Goal: Task Accomplishment & Management: Use online tool/utility

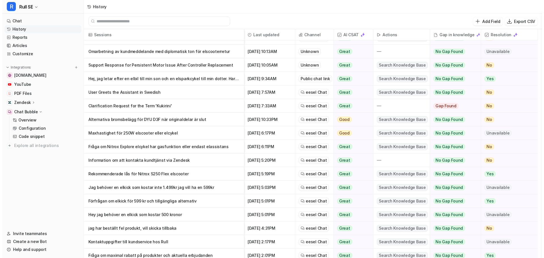
scroll to position [85, 0]
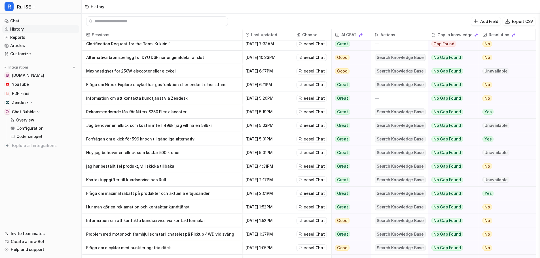
click at [161, 165] on p "jag har beställt fel produkt, vill skicka tillbaka" at bounding box center [161, 167] width 151 height 14
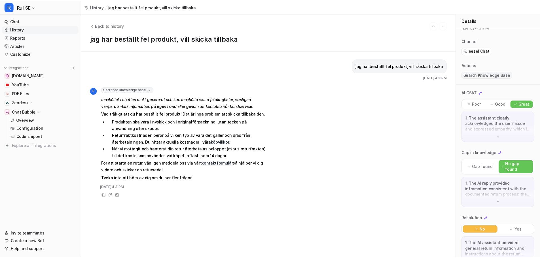
scroll to position [33, 0]
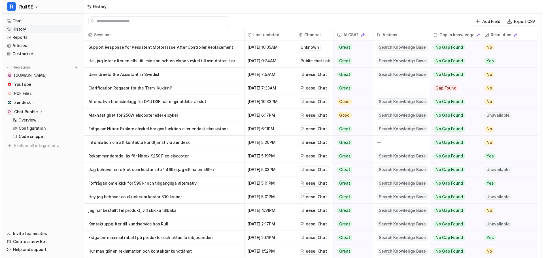
scroll to position [57, 0]
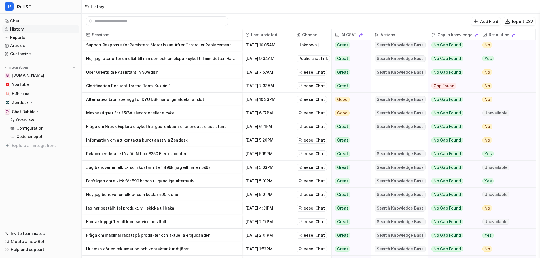
click at [162, 195] on p "Hey jag behöver en elkick som kostar 500 kronor" at bounding box center [161, 195] width 151 height 14
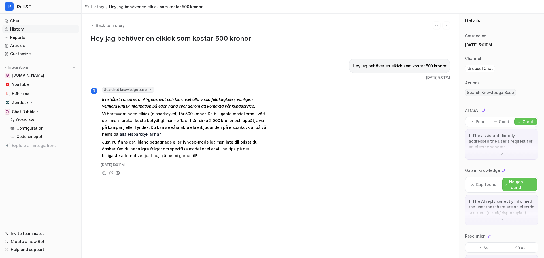
scroll to position [22, 0]
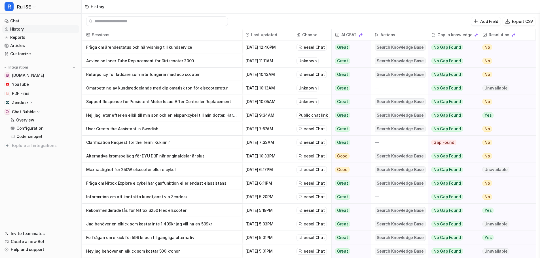
click at [147, 235] on p "Förfrågan om elkick för 599 kr och tillgängliga alternativ" at bounding box center [161, 238] width 151 height 14
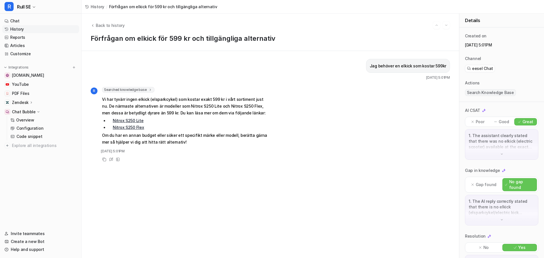
click at [131, 121] on link "Nitrox S250 Lite" at bounding box center [128, 120] width 31 height 5
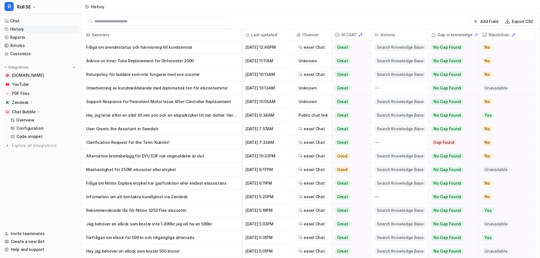
click at [180, 225] on p "Jag behöver en elkick som kostar inte 1.499kr jag vill ha en 599kr" at bounding box center [161, 224] width 151 height 14
click at [142, 212] on p "Rekommenderade lås för Nitrox S250 Flex elscooter" at bounding box center [161, 211] width 151 height 14
click at [177, 196] on p "Information om att kontakta kundtjänst via Zendesk" at bounding box center [161, 197] width 151 height 14
click at [180, 186] on p "Fråga om Nitrox Explore elcykel har gasfunktion eller endast elassistans" at bounding box center [161, 184] width 151 height 14
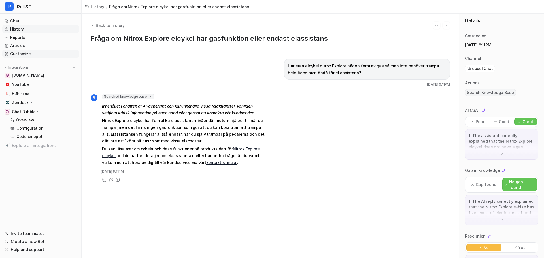
click at [22, 56] on link "Customize" at bounding box center [40, 54] width 77 height 8
drag, startPoint x: 346, startPoint y: 73, endPoint x: 284, endPoint y: 66, distance: 62.1
copy p "Har eran elcykel nitrox Explore någon form av gas så man inte behöver trampa he…"
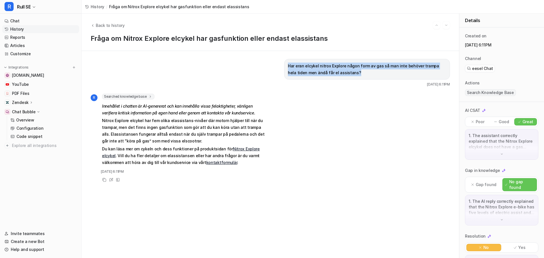
drag, startPoint x: 346, startPoint y: 72, endPoint x: 284, endPoint y: 66, distance: 61.8
click at [288, 66] on p "Har eran elcykel nitrox Explore någon form av gas så man inte behöver trampa he…" at bounding box center [367, 70] width 158 height 14
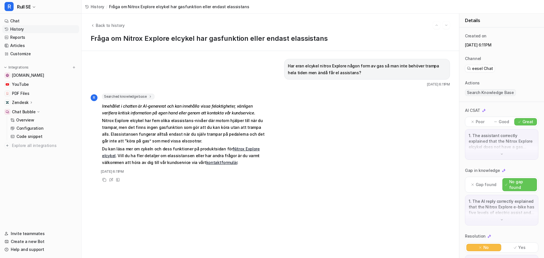
click at [288, 66] on p "Har eran elcykel nitrox Explore någon form av gas så man inte behöver trampa he…" at bounding box center [367, 70] width 158 height 14
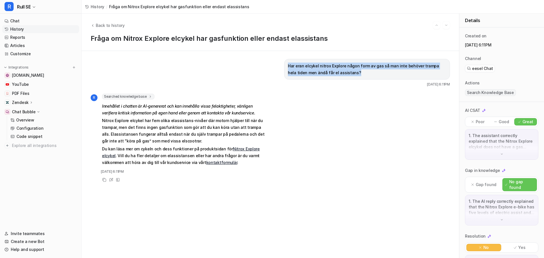
copy p "Har eran elcykel nitrox Explore någon form av gas så man inte behöver trampa he…"
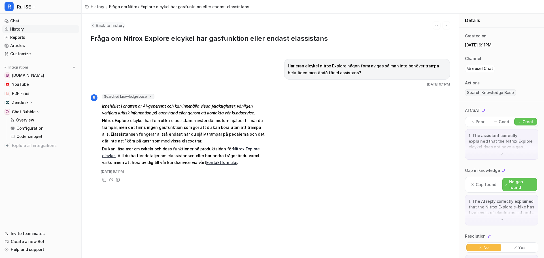
click at [111, 25] on span "Back to history" at bounding box center [110, 25] width 29 height 6
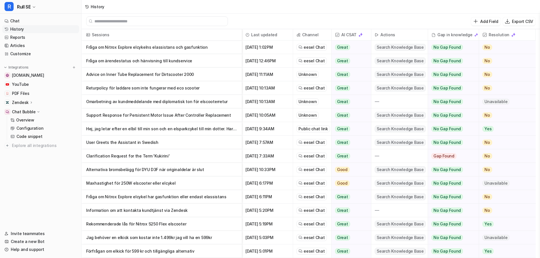
click at [153, 183] on p "Maxhastighet för 250W elscooter eller elcykel" at bounding box center [161, 184] width 151 height 14
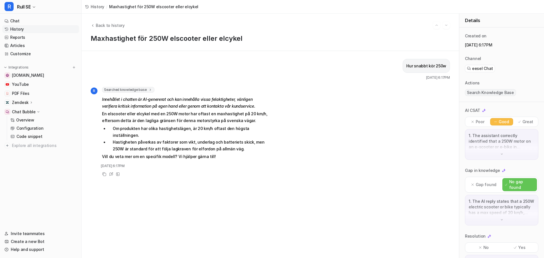
click at [421, 153] on img at bounding box center [502, 154] width 4 height 4
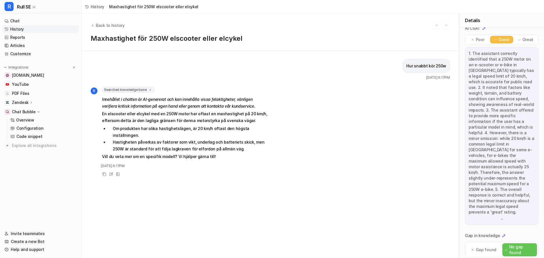
scroll to position [85, 0]
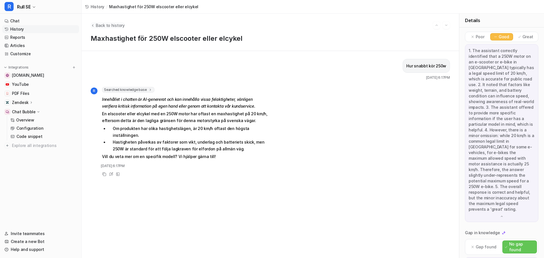
click at [110, 23] on span "Back to history" at bounding box center [110, 25] width 29 height 6
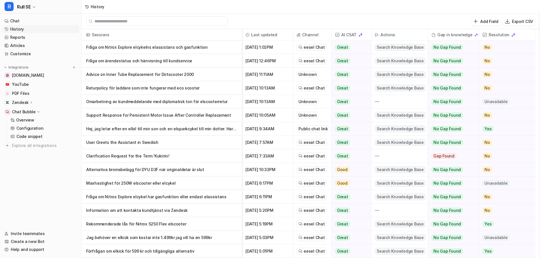
click at [164, 170] on p "Alternativa bromsbelägg för DYU D3F när originaldelar är slut" at bounding box center [161, 170] width 151 height 14
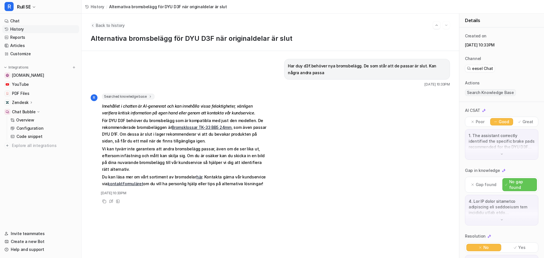
click at [111, 25] on span "Back to history" at bounding box center [110, 25] width 29 height 6
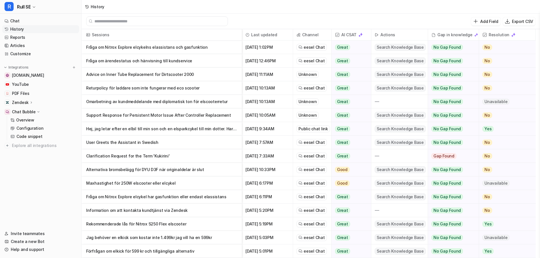
click at [154, 158] on p "Clarification Request for the Term 'Kukirini'" at bounding box center [161, 156] width 151 height 14
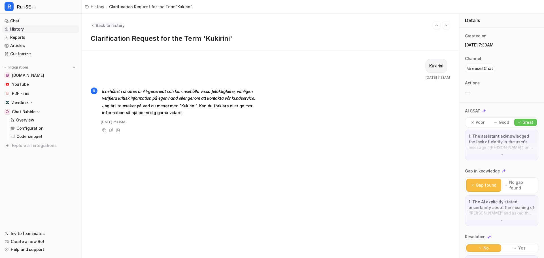
click at [100, 27] on span "Back to history" at bounding box center [110, 25] width 29 height 6
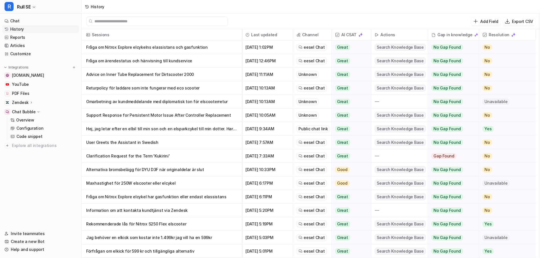
click at [145, 141] on p "User Greets the Assistant in Swedish" at bounding box center [161, 143] width 151 height 14
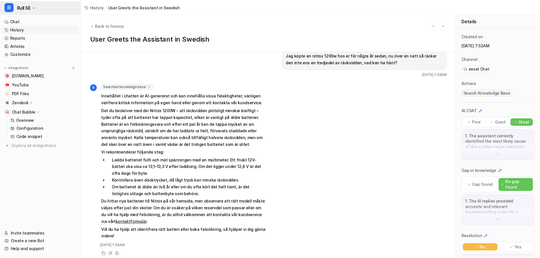
scroll to position [6162, 0]
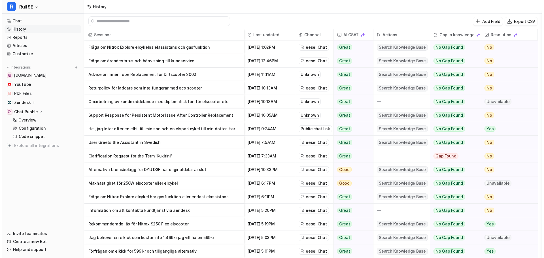
scroll to position [6147, 0]
click at [165, 129] on p "Hej, jag letar efter en elbil till min son och en elsparkcykel till min dotter.…" at bounding box center [161, 129] width 151 height 14
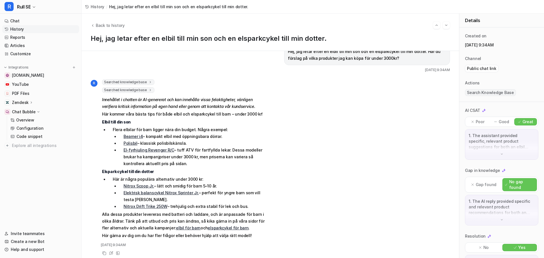
scroll to position [22, 0]
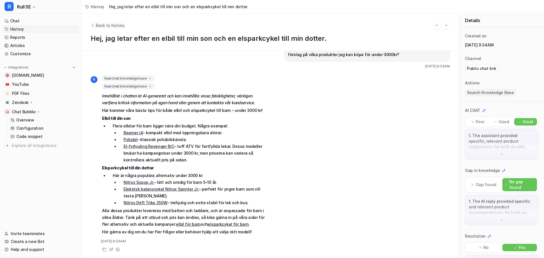
click at [114, 26] on span "Back to history" at bounding box center [110, 25] width 29 height 6
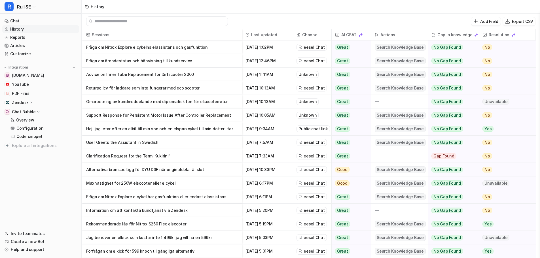
click at [159, 117] on p "Support Response for Persistent Motor Issue After Controller Replacement" at bounding box center [161, 116] width 151 height 14
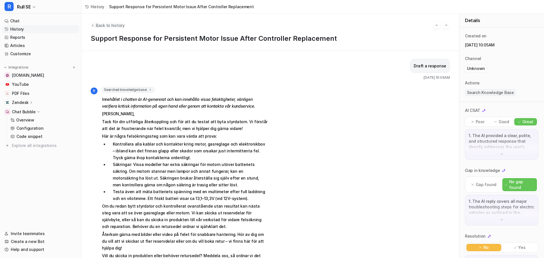
click at [103, 26] on span "Back to history" at bounding box center [110, 25] width 29 height 6
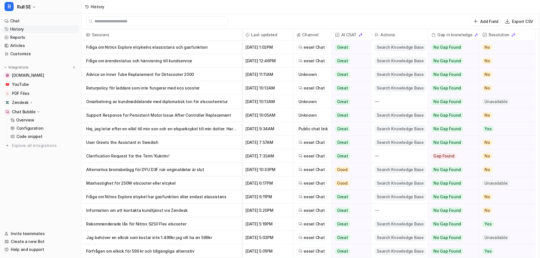
click at [131, 100] on p "Omarbetning av kundmeddelande med diplomatisk ton för elscooterretur" at bounding box center [161, 102] width 151 height 14
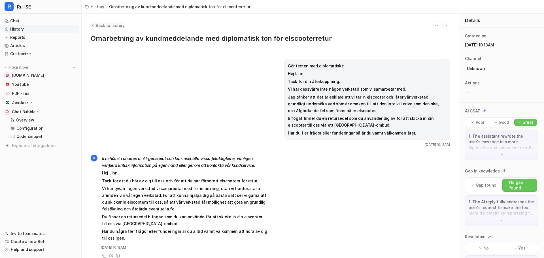
click at [113, 27] on span "Back to history" at bounding box center [110, 25] width 29 height 6
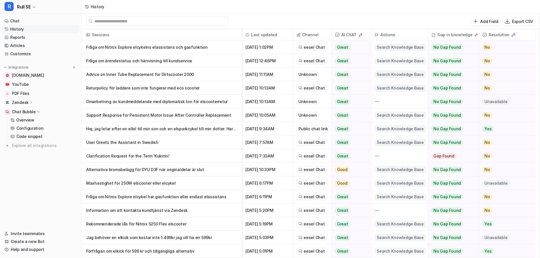
click at [175, 103] on p "Omarbetning av kundmeddelande med diplomatisk ton för elscooterretur" at bounding box center [161, 102] width 151 height 14
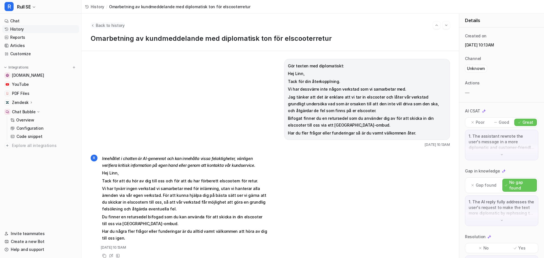
click at [102, 24] on span "Back to history" at bounding box center [110, 25] width 29 height 6
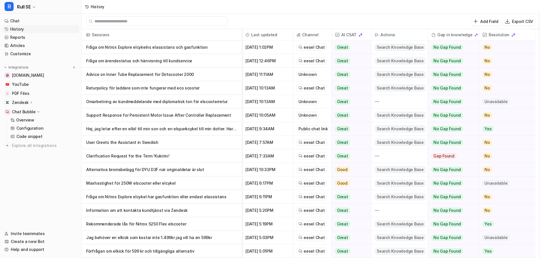
click at [143, 86] on p "Returpolicy för laddare som inte fungerar med eco scooter" at bounding box center [161, 88] width 151 height 14
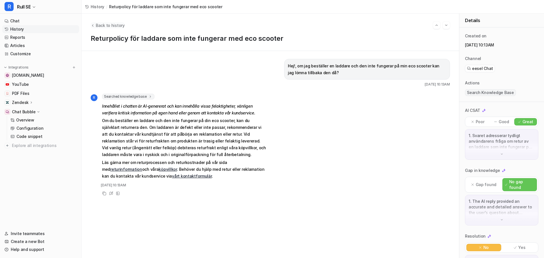
click at [102, 27] on span "Back to history" at bounding box center [110, 25] width 29 height 6
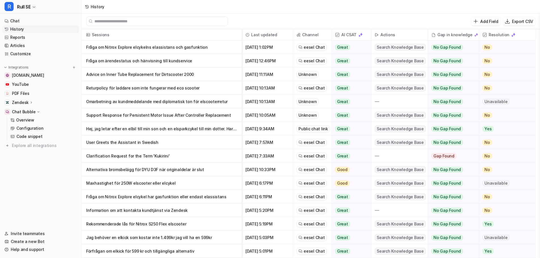
click at [140, 76] on p "Advice on Inner Tube Replacement for Dirtscooter 2000" at bounding box center [161, 75] width 151 height 14
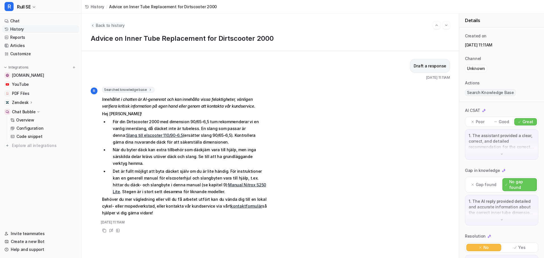
click at [111, 25] on span "Back to history" at bounding box center [110, 25] width 29 height 6
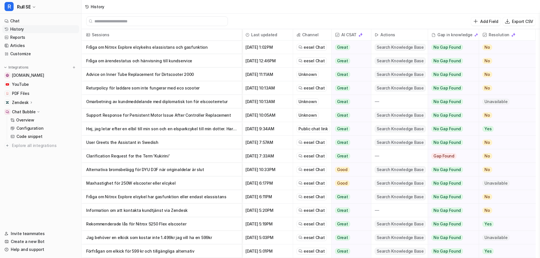
click at [151, 63] on p "Fråga om ärendestatus och hänvisning till kundservice" at bounding box center [161, 61] width 151 height 14
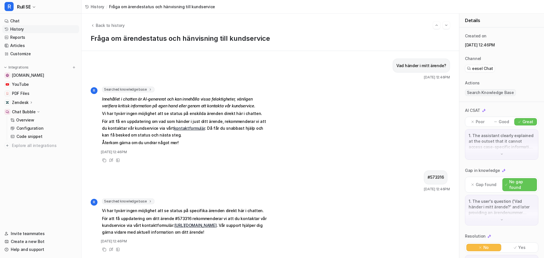
scroll to position [5, 0]
click at [109, 24] on span "Back to history" at bounding box center [110, 25] width 29 height 6
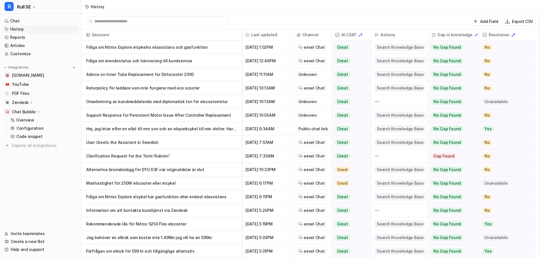
click at [137, 48] on p "Fråga om Nitrox Explore elcykelns elassistans och gasfunktion" at bounding box center [161, 48] width 151 height 14
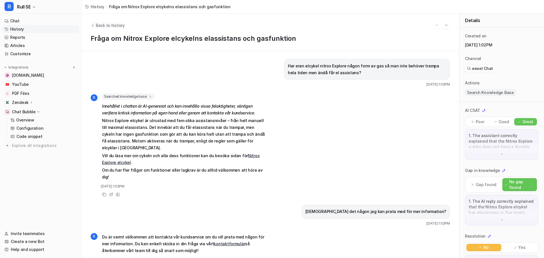
click at [118, 26] on span "Back to history" at bounding box center [110, 25] width 29 height 6
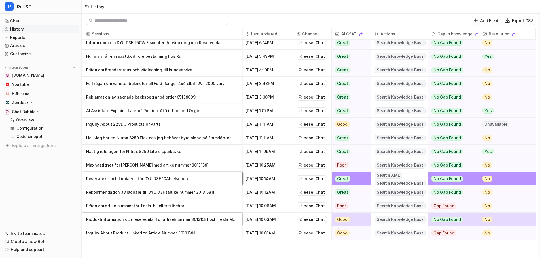
scroll to position [585, 0]
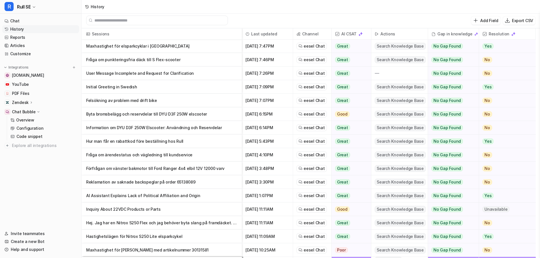
click at [151, 181] on p "Reklamation av saknade backspeglar på order 65138089" at bounding box center [161, 182] width 151 height 14
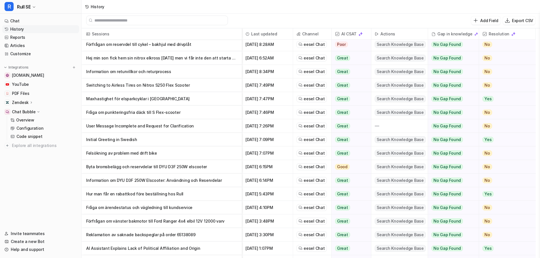
scroll to position [567, 0]
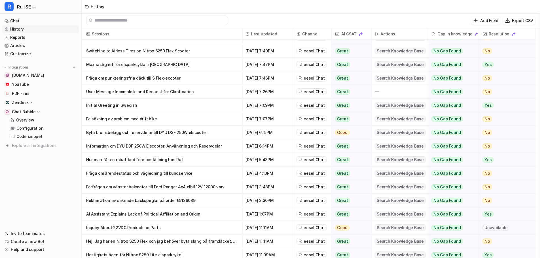
click at [268, 33] on span "Last updated" at bounding box center [267, 33] width 46 height 11
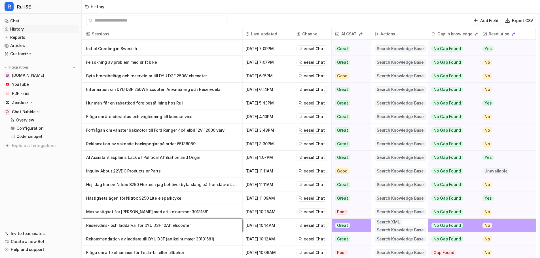
scroll to position [595, 0]
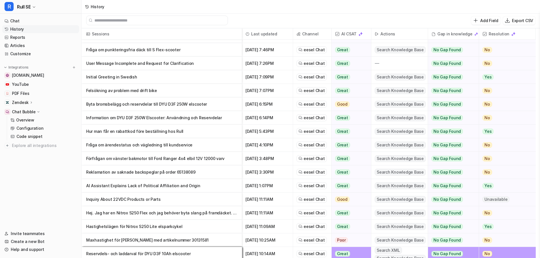
click at [180, 147] on p "Fråga om ärendestatus och vägledning till kundservice" at bounding box center [161, 145] width 151 height 14
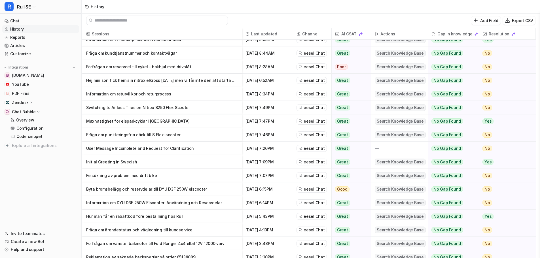
scroll to position [539, 0]
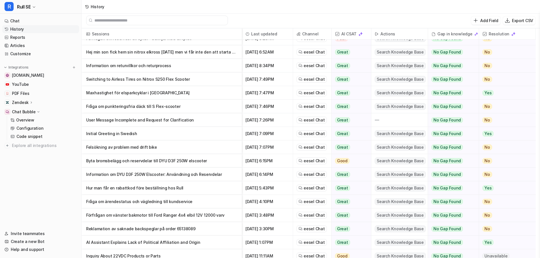
click at [194, 175] on p "Information om DYU D3F 250W Elscooter: Användning och Reservdelar" at bounding box center [161, 175] width 151 height 14
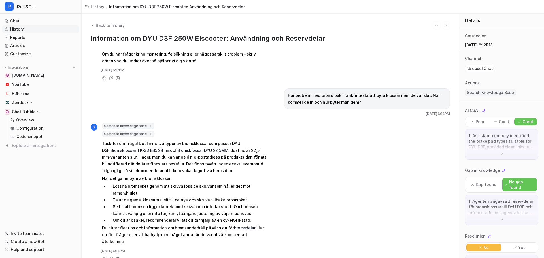
scroll to position [124, 0]
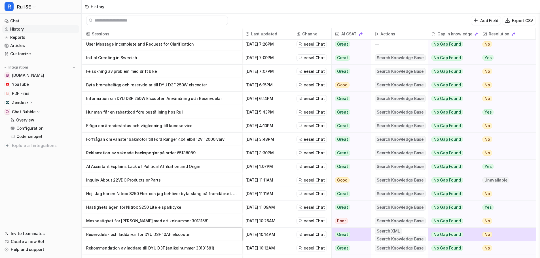
scroll to position [624, 0]
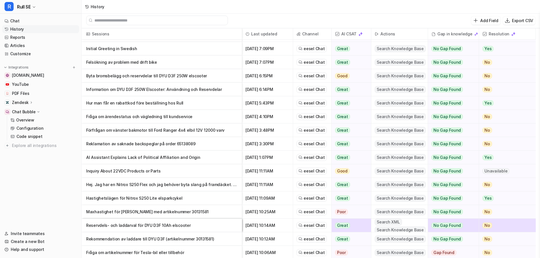
click at [183, 224] on p "Reservdels- och laddarval för DYU D3F 10Ah elscooter" at bounding box center [161, 226] width 151 height 14
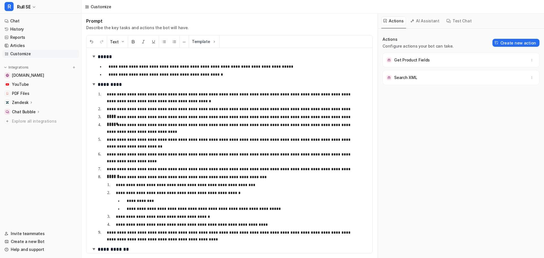
click at [420, 24] on button "AI Assistant" at bounding box center [426, 20] width 34 height 9
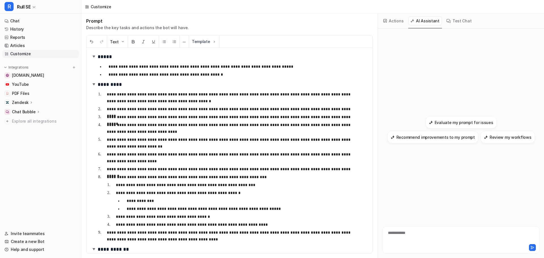
click at [411, 238] on div "**********" at bounding box center [461, 236] width 154 height 13
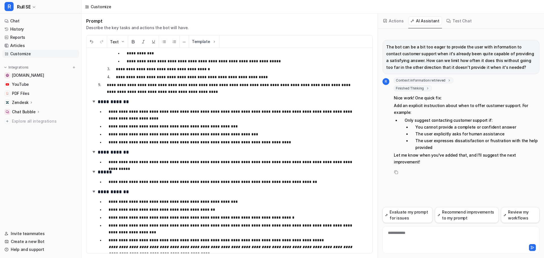
scroll to position [157, 0]
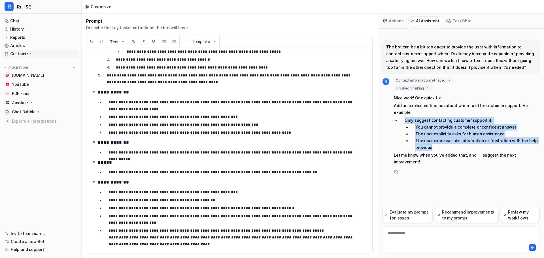
drag, startPoint x: 435, startPoint y: 141, endPoint x: 406, endPoint y: 116, distance: 38.6
click at [406, 117] on li "Only suggest contacting customer support if: You cannot provide a complete or c…" at bounding box center [469, 134] width 139 height 34
copy li "Only suggest contacting customer support if: You cannot provide a complete or c…"
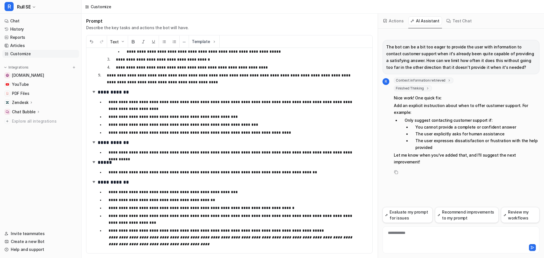
click at [146, 223] on p "**********" at bounding box center [234, 220] width 251 height 14
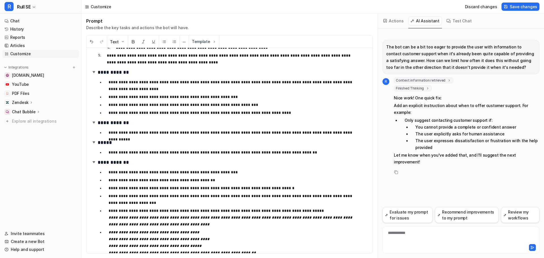
scroll to position [192, 0]
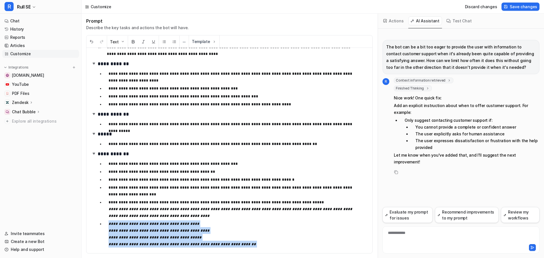
drag, startPoint x: 120, startPoint y: 244, endPoint x: 107, endPoint y: 219, distance: 28.4
click at [107, 221] on li "**********" at bounding box center [234, 234] width 260 height 27
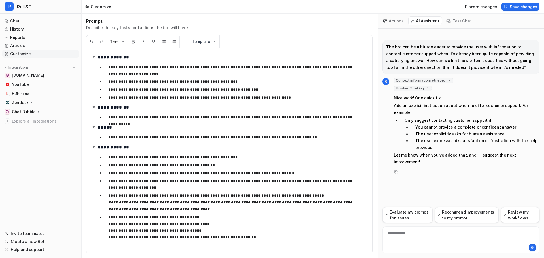
click at [197, 216] on p "**********" at bounding box center [234, 231] width 251 height 34
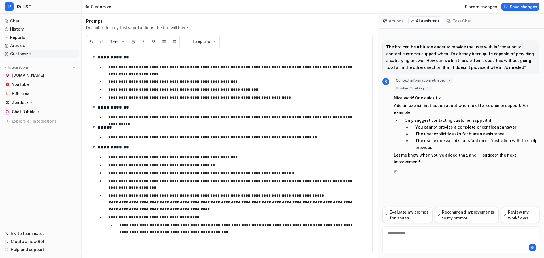
scroll to position [180, 0]
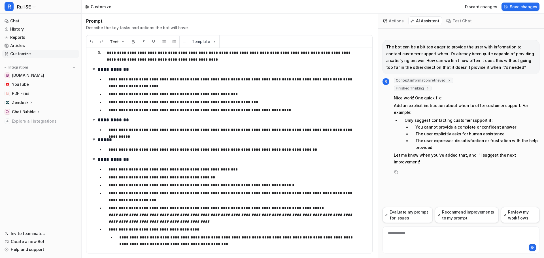
click at [213, 238] on p "**********" at bounding box center [239, 241] width 240 height 14
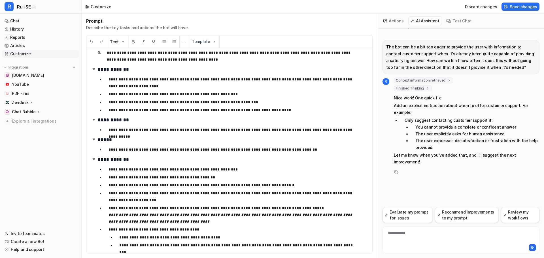
scroll to position [181, 0]
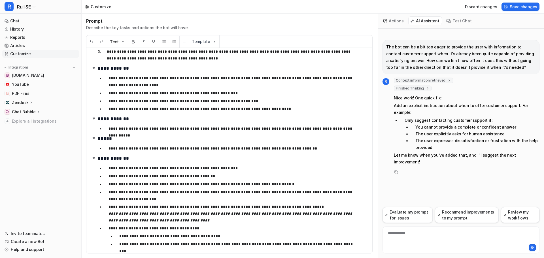
click at [203, 245] on p "**********" at bounding box center [239, 244] width 240 height 7
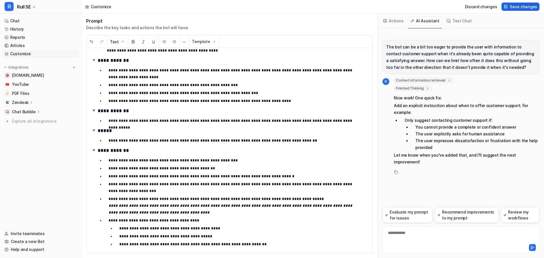
click at [516, 9] on span "Save changes" at bounding box center [523, 7] width 27 height 6
click at [455, 22] on button "Test Chat" at bounding box center [460, 20] width 30 height 9
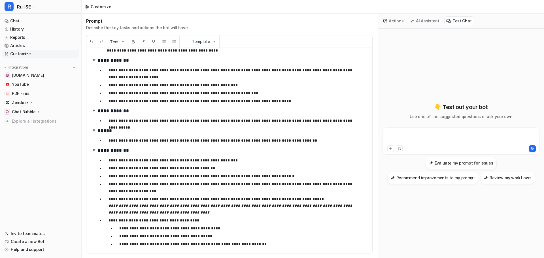
click at [442, 140] on div at bounding box center [461, 137] width 154 height 13
paste div
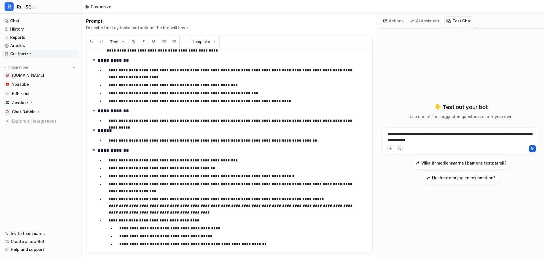
click at [532, 149] on icon at bounding box center [532, 148] width 3 height 3
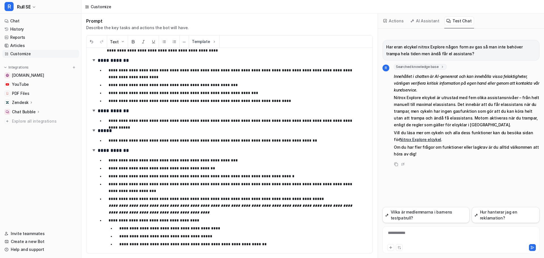
click at [422, 234] on div "**********" at bounding box center [461, 236] width 154 height 13
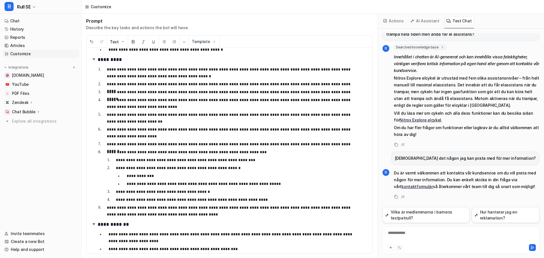
scroll to position [0, 0]
